Goal: Transaction & Acquisition: Download file/media

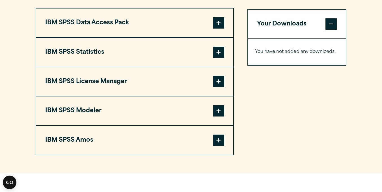
scroll to position [453, 0]
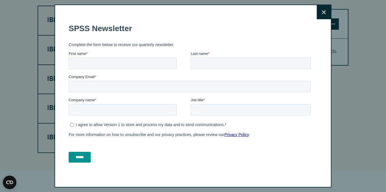
click at [322, 10] on icon at bounding box center [324, 12] width 4 height 4
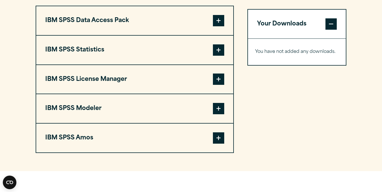
click at [220, 80] on span at bounding box center [218, 79] width 11 height 11
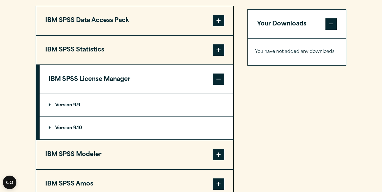
click at [48, 128] on summary "Version 9.10" at bounding box center [137, 128] width 194 height 23
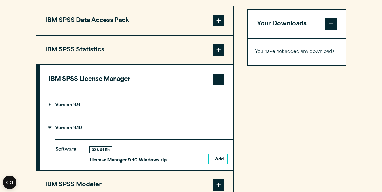
click at [222, 160] on button "+ Add" at bounding box center [218, 159] width 19 height 10
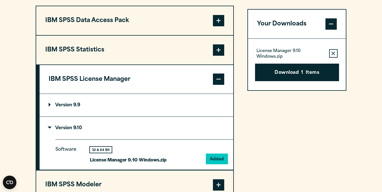
click at [286, 75] on button "Download 1 Items" at bounding box center [297, 73] width 84 height 18
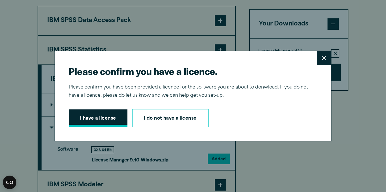
click at [106, 119] on button "I have a license" at bounding box center [98, 118] width 59 height 18
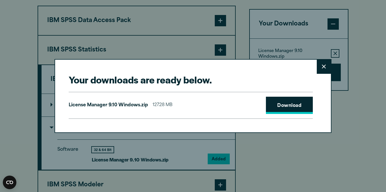
click at [290, 106] on link "Download" at bounding box center [289, 106] width 47 height 18
click at [322, 71] on button "Close" at bounding box center [324, 67] width 14 height 14
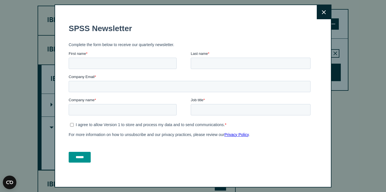
click at [322, 14] on icon at bounding box center [324, 12] width 4 height 4
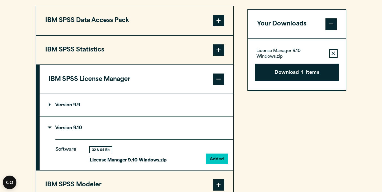
click at [220, 51] on span at bounding box center [218, 49] width 11 height 11
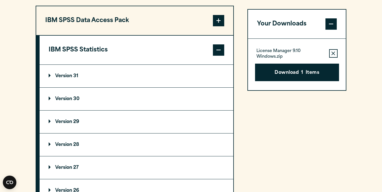
click at [48, 77] on summary "Version 31" at bounding box center [137, 76] width 194 height 23
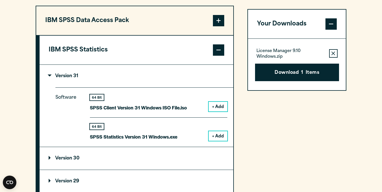
click at [215, 136] on button "+ Add" at bounding box center [218, 136] width 19 height 10
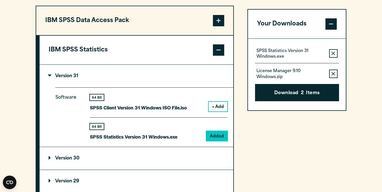
click at [332, 74] on icon "button" at bounding box center [334, 74] width 4 height 4
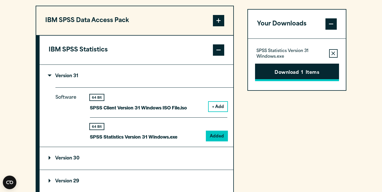
click at [284, 70] on button "Download 1 Items" at bounding box center [297, 73] width 84 height 18
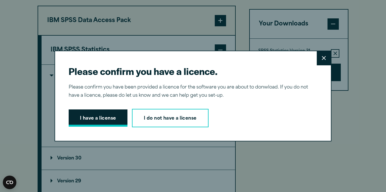
click at [99, 117] on button "I have a license" at bounding box center [98, 118] width 59 height 18
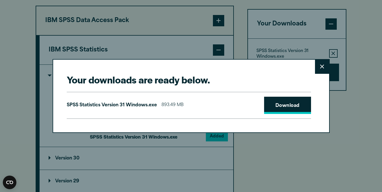
click at [275, 110] on link "Download" at bounding box center [287, 106] width 47 height 18
click at [321, 65] on icon at bounding box center [322, 67] width 4 height 4
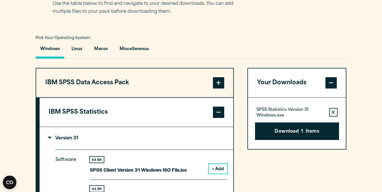
scroll to position [368, 0]
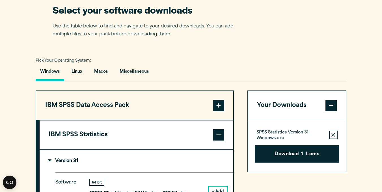
click at [221, 135] on span at bounding box center [218, 134] width 11 height 11
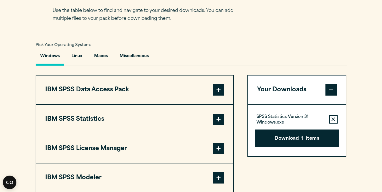
scroll to position [396, 0]
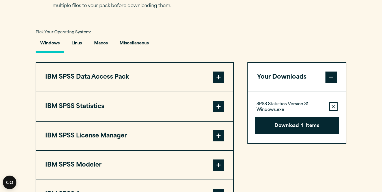
click at [220, 140] on span at bounding box center [218, 135] width 11 height 11
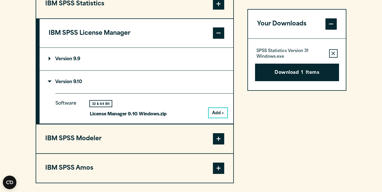
scroll to position [509, 0]
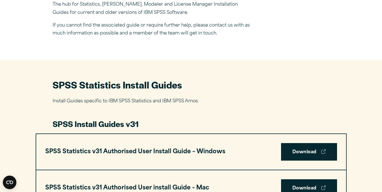
scroll to position [255, 0]
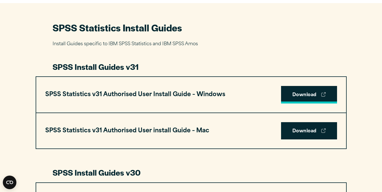
click at [303, 95] on link "Download" at bounding box center [309, 95] width 56 height 18
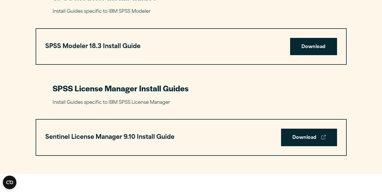
scroll to position [1216, 0]
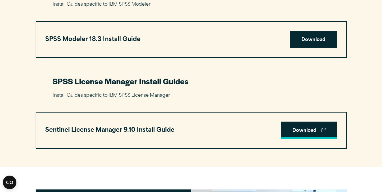
click at [314, 133] on link "Download" at bounding box center [309, 131] width 56 height 18
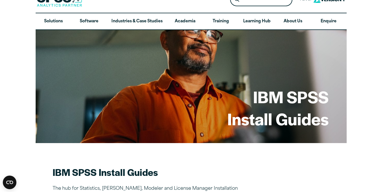
scroll to position [0, 0]
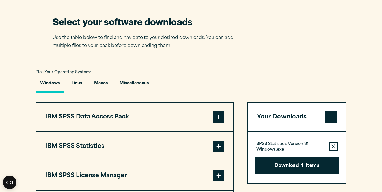
scroll to position [453, 0]
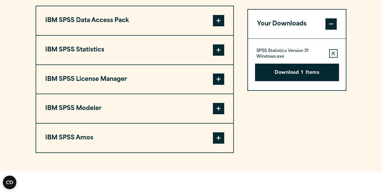
click at [218, 52] on span at bounding box center [218, 49] width 11 height 11
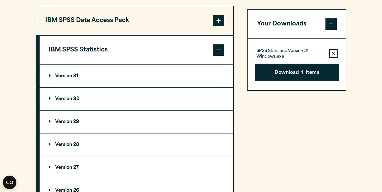
click at [65, 75] on p "Version 31" at bounding box center [64, 76] width 30 height 5
